Goal: Task Accomplishment & Management: Complete application form

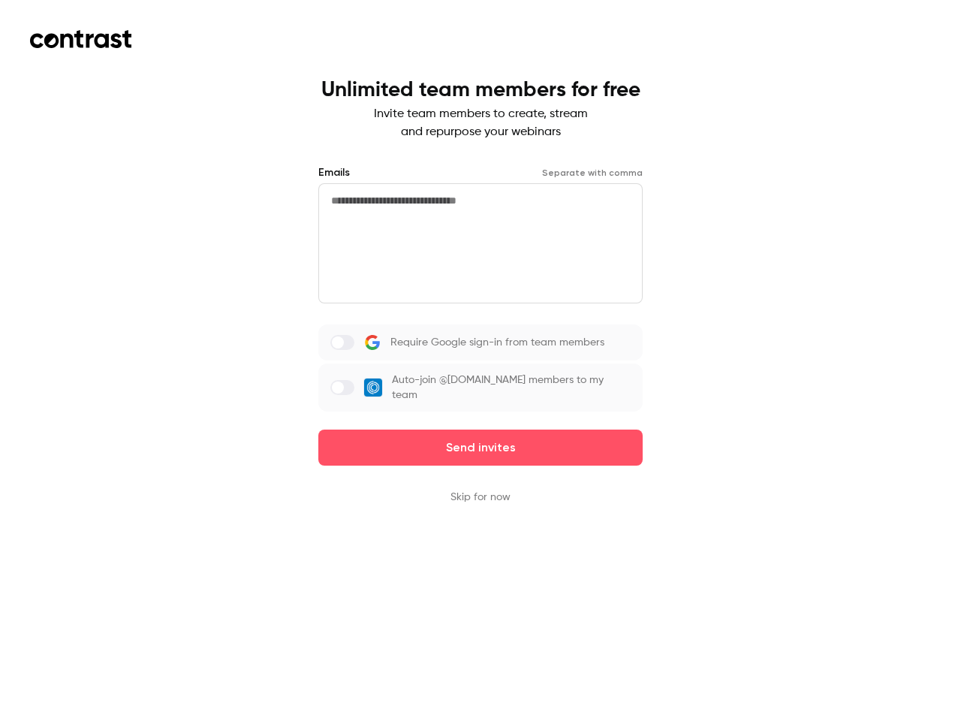
click at [481, 360] on div "Require Google sign-in from team members Auto-join @[DOMAIN_NAME] members to my…" at bounding box center [480, 367] width 324 height 87
click at [481, 437] on button "Send invites" at bounding box center [480, 448] width 324 height 36
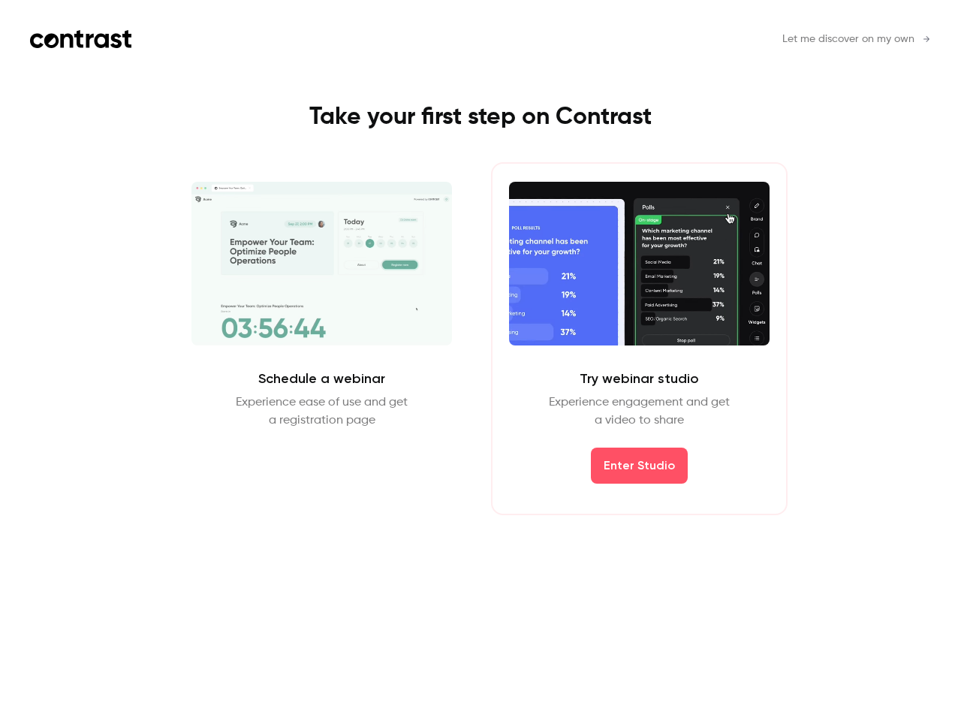
click at [481, 487] on div "Schedule a webinar Experience ease of use and get a registration page Schedule …" at bounding box center [480, 338] width 674 height 353
